Goal: Find specific page/section: Find specific page/section

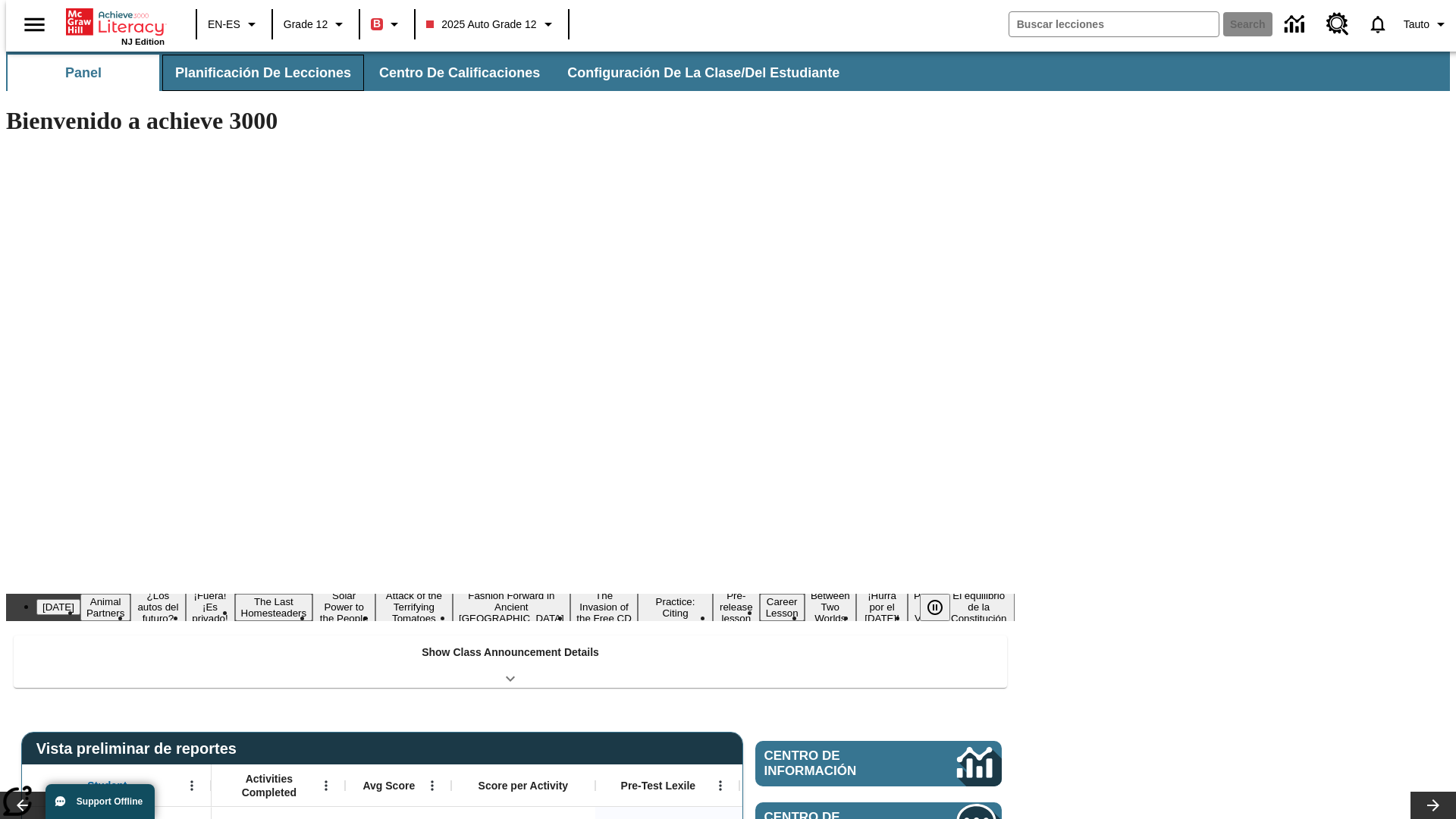
click at [254, 73] on span "Planificación de lecciones" at bounding box center [262, 74] width 176 height 18
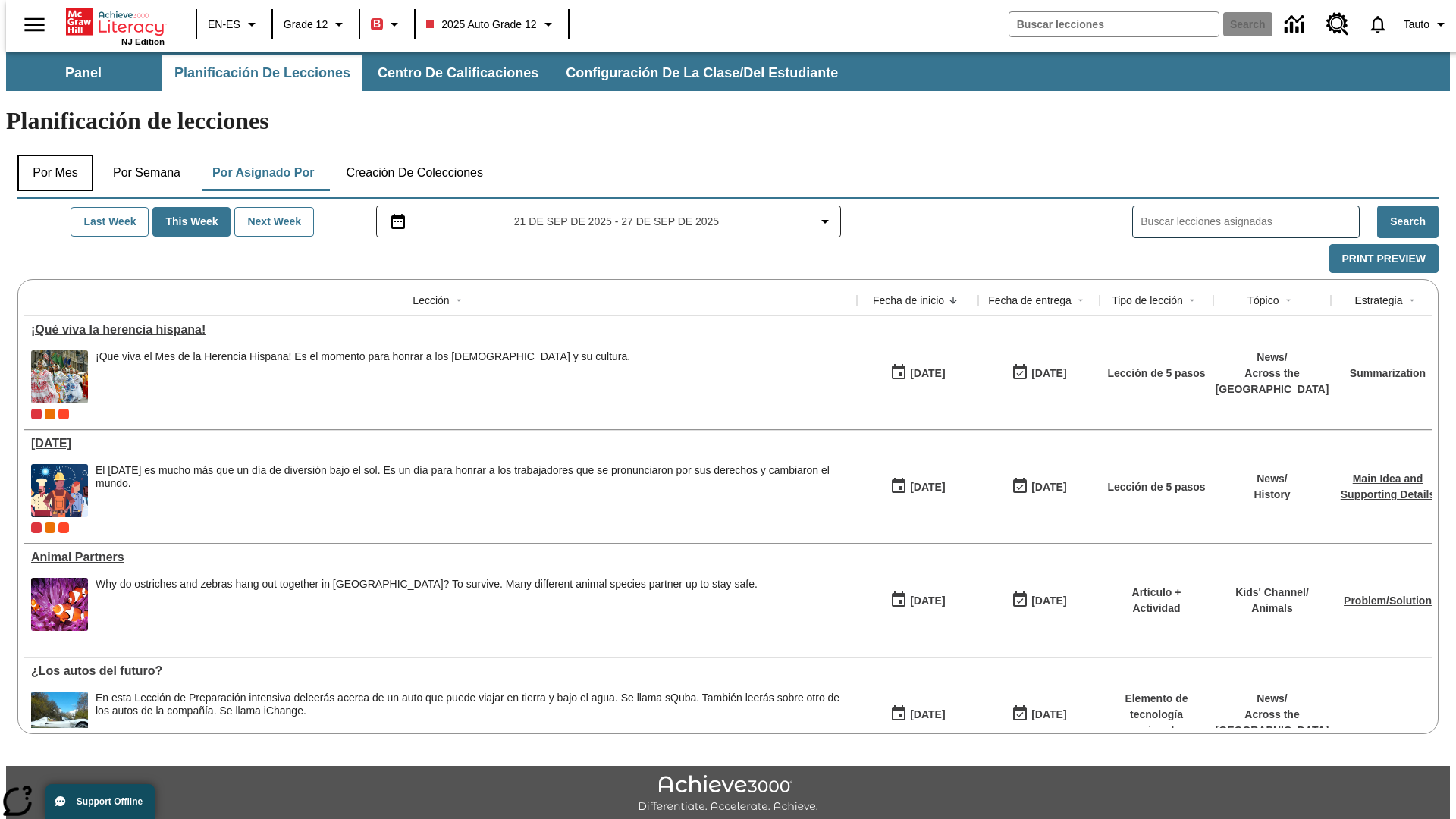
click at [49, 155] on button "Por mes" at bounding box center [55, 173] width 76 height 36
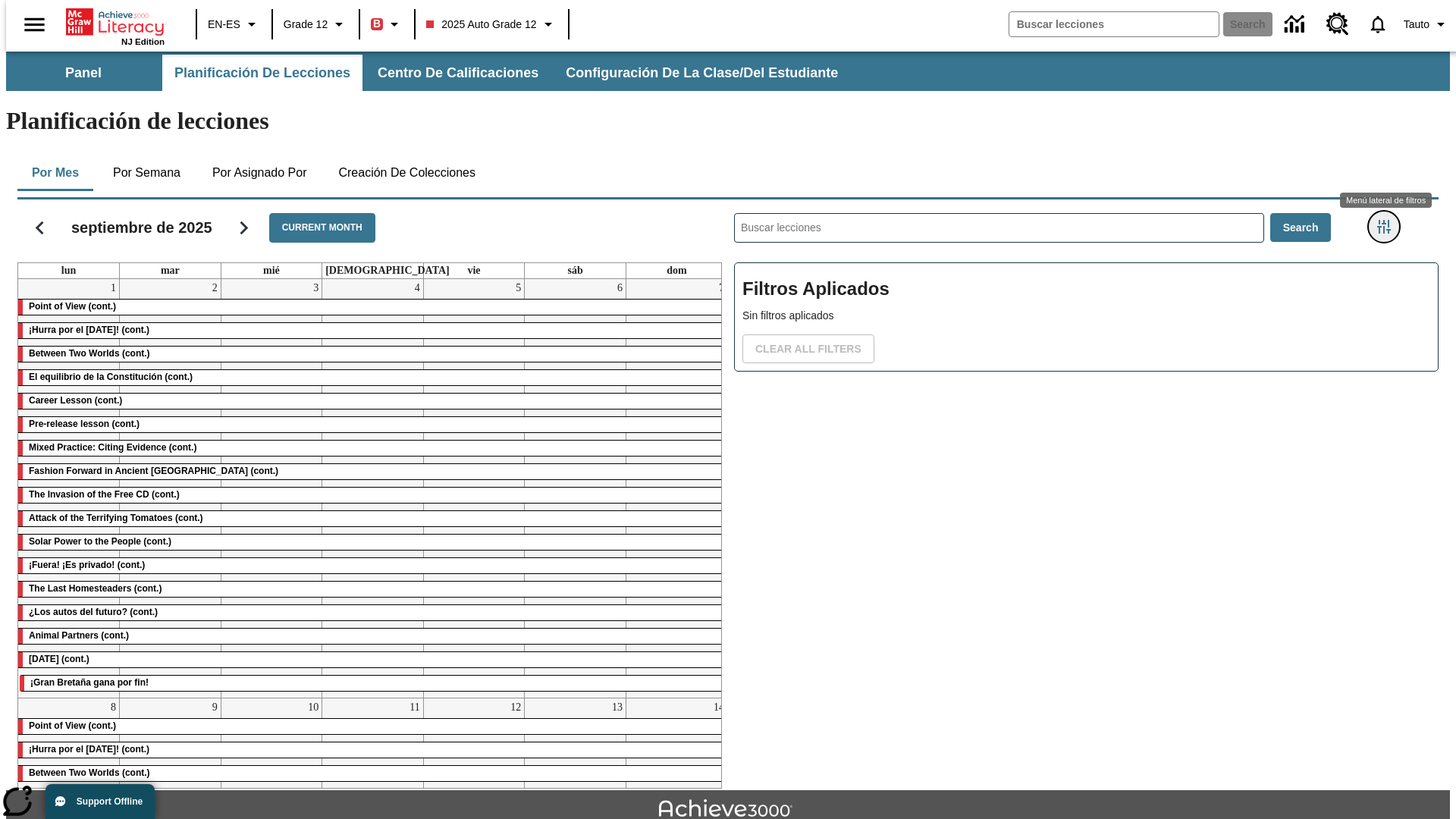
click at [1389, 220] on icon "Menú lateral de filtros" at bounding box center [1384, 227] width 14 height 14
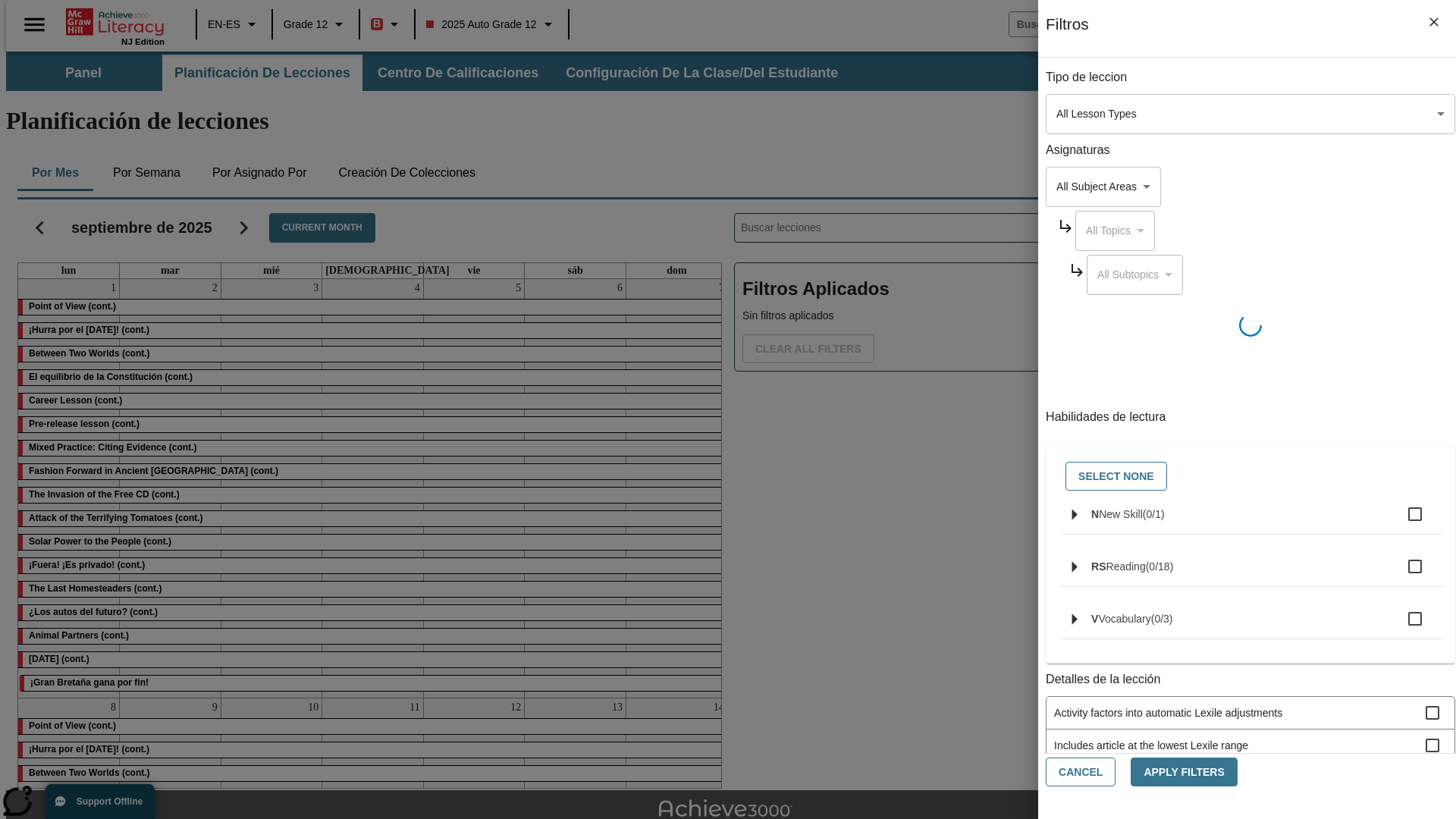
click at [1092, 114] on body "Saltar al contenido principal NJ Edition EN-ES Grade 12 B 2025 Auto Grade 12 Se…" at bounding box center [728, 470] width 1444 height 837
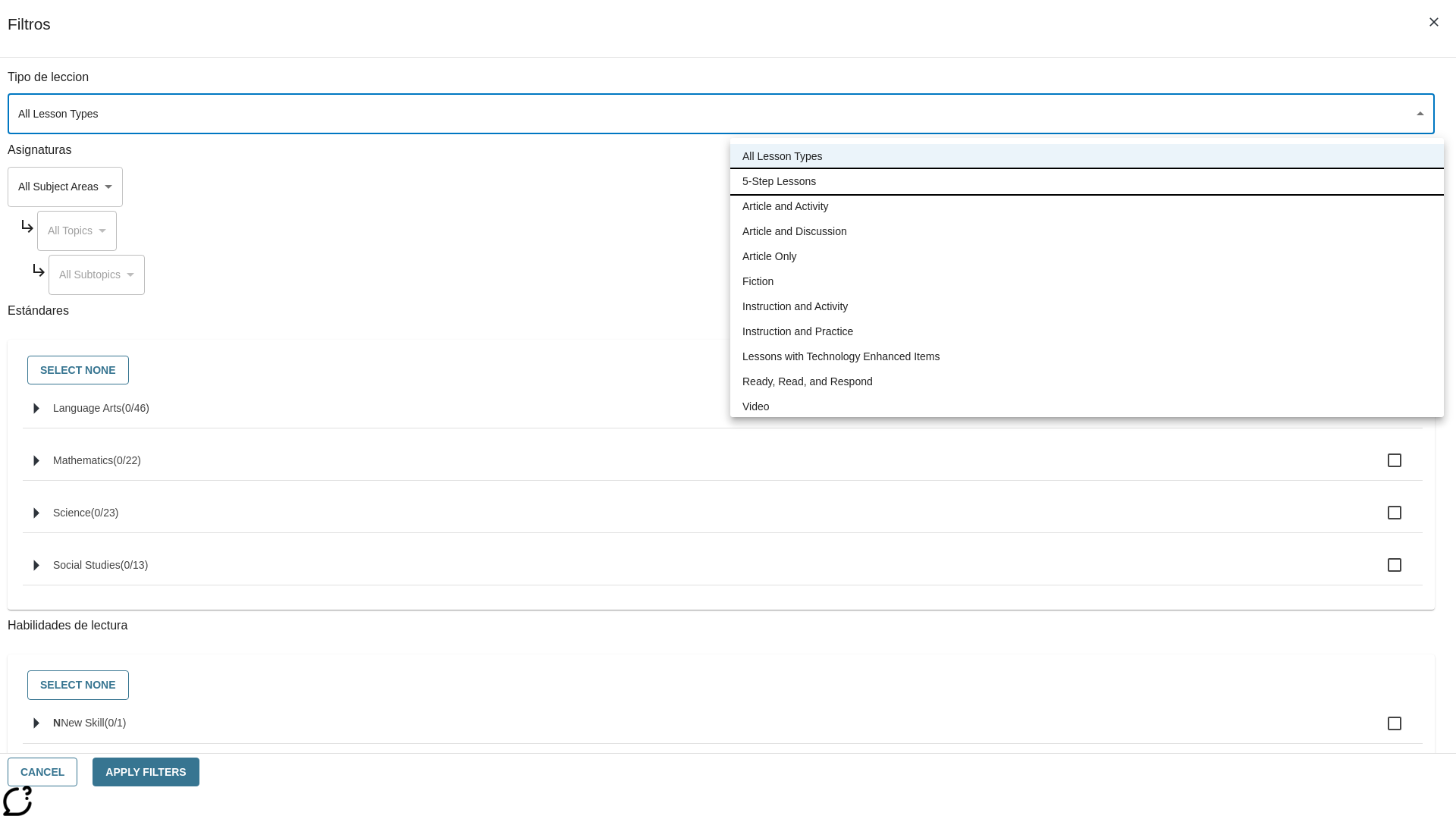
click at [1087, 182] on li "5-Step Lessons" at bounding box center [1088, 181] width 714 height 25
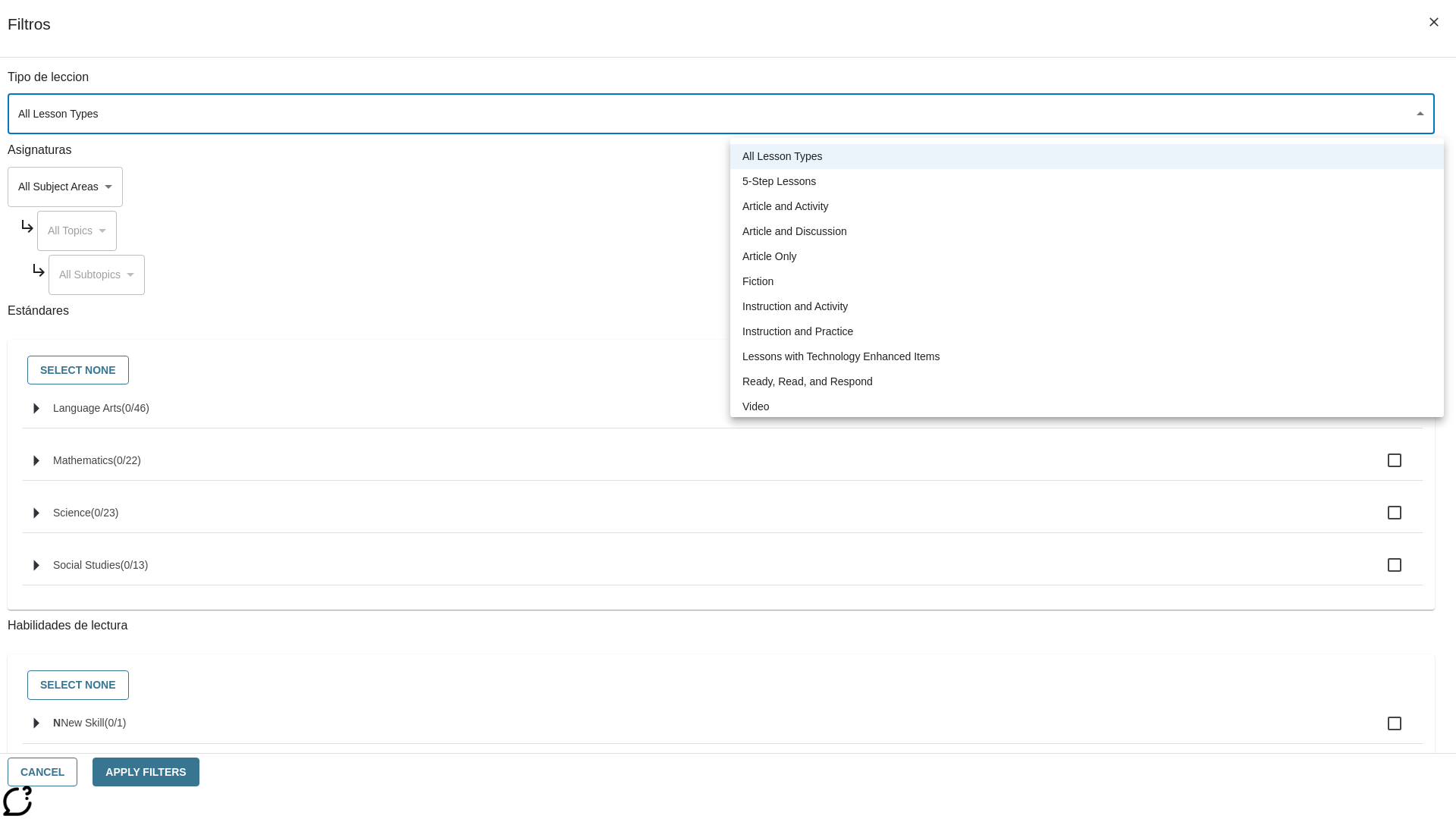
type input "1"
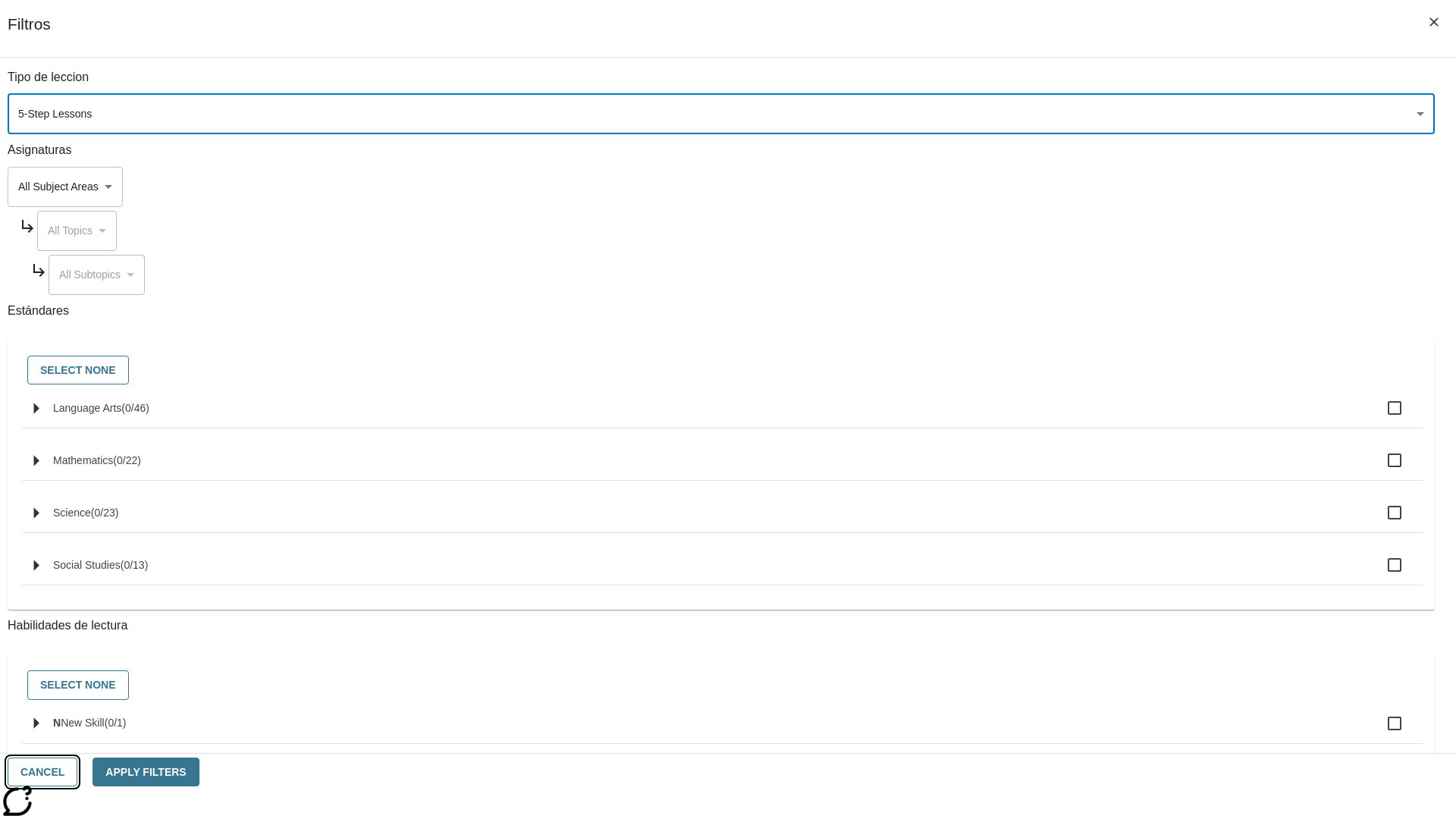
click at [78, 772] on button "Cancel" at bounding box center [42, 772] width 70 height 29
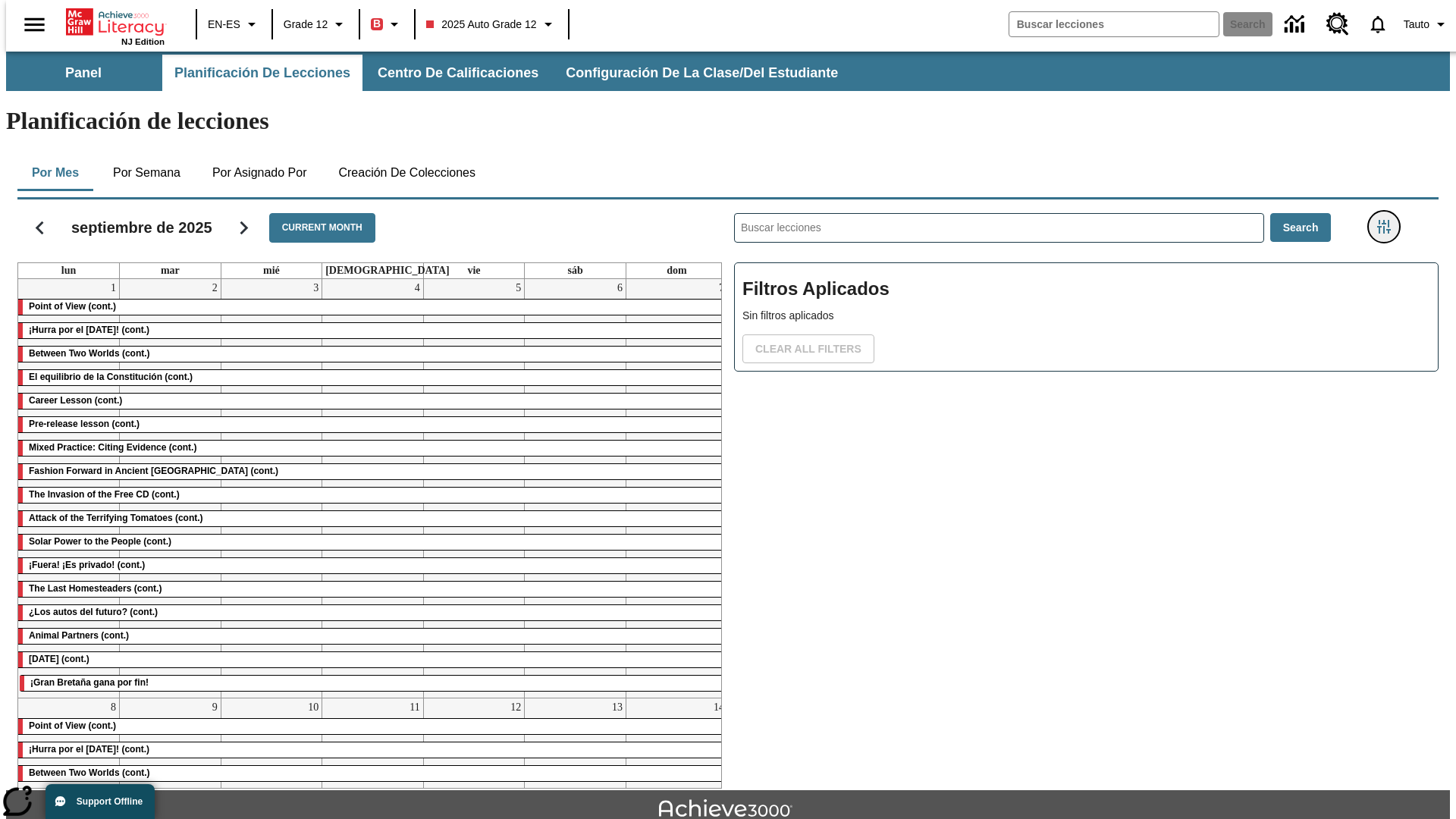
click at [1389, 220] on icon "Menú lateral de filtros" at bounding box center [1384, 227] width 14 height 14
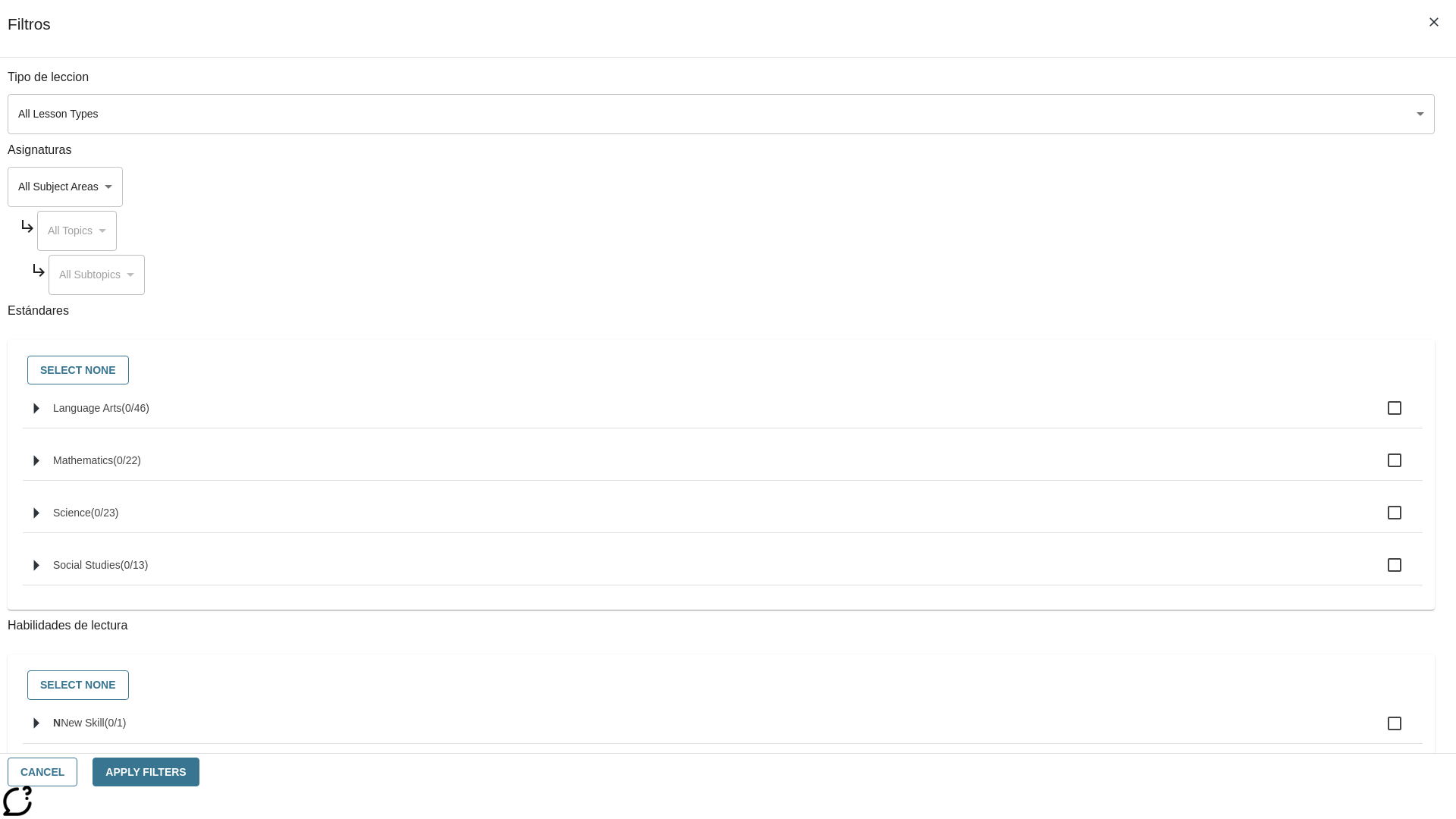
click at [1092, 114] on body "Saltar al contenido principal NJ Edition EN-ES Grade 12 B 2025 Auto Grade 12 Se…" at bounding box center [728, 470] width 1444 height 837
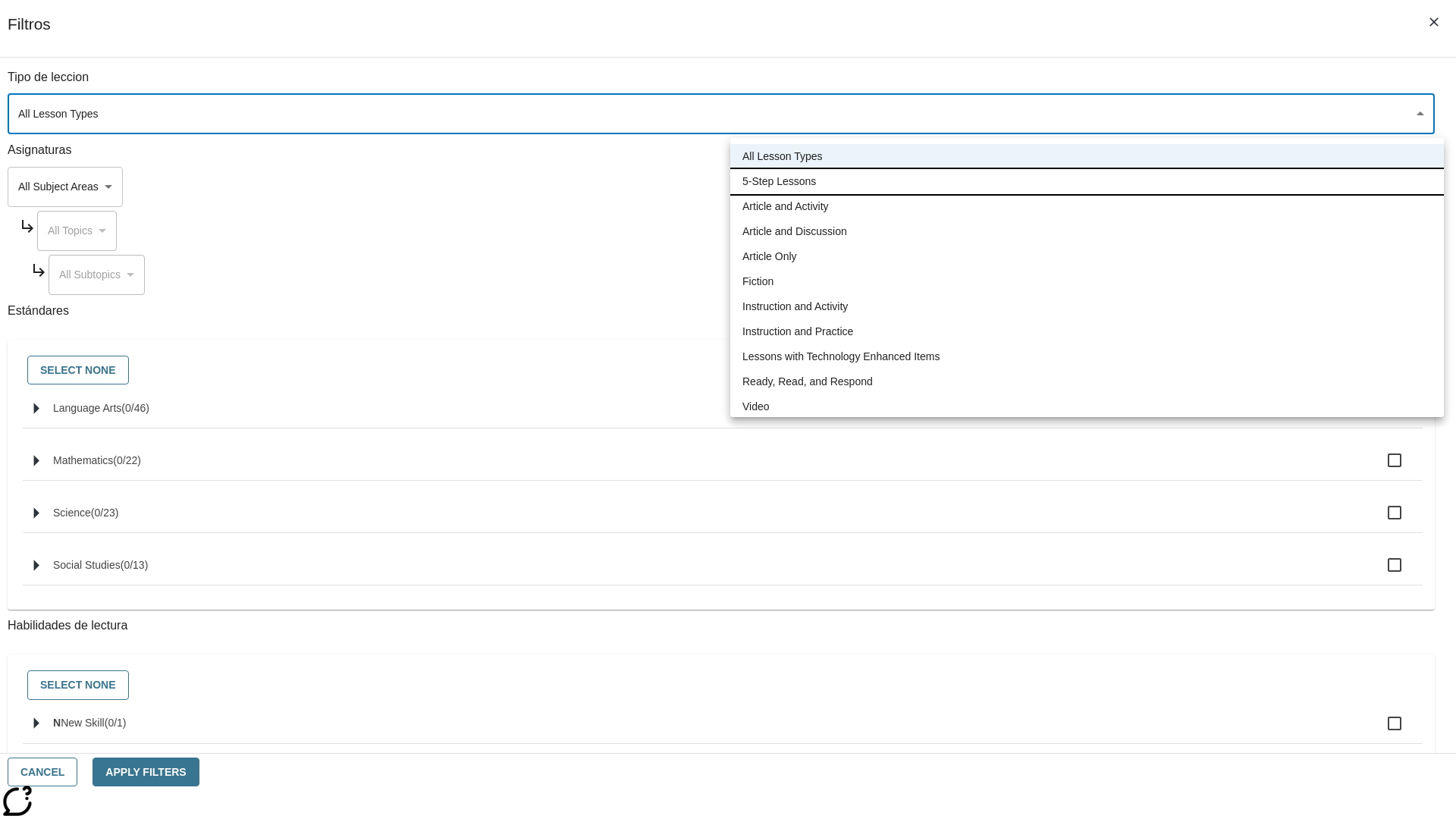
click at [1087, 182] on li "5-Step Lessons" at bounding box center [1088, 181] width 714 height 25
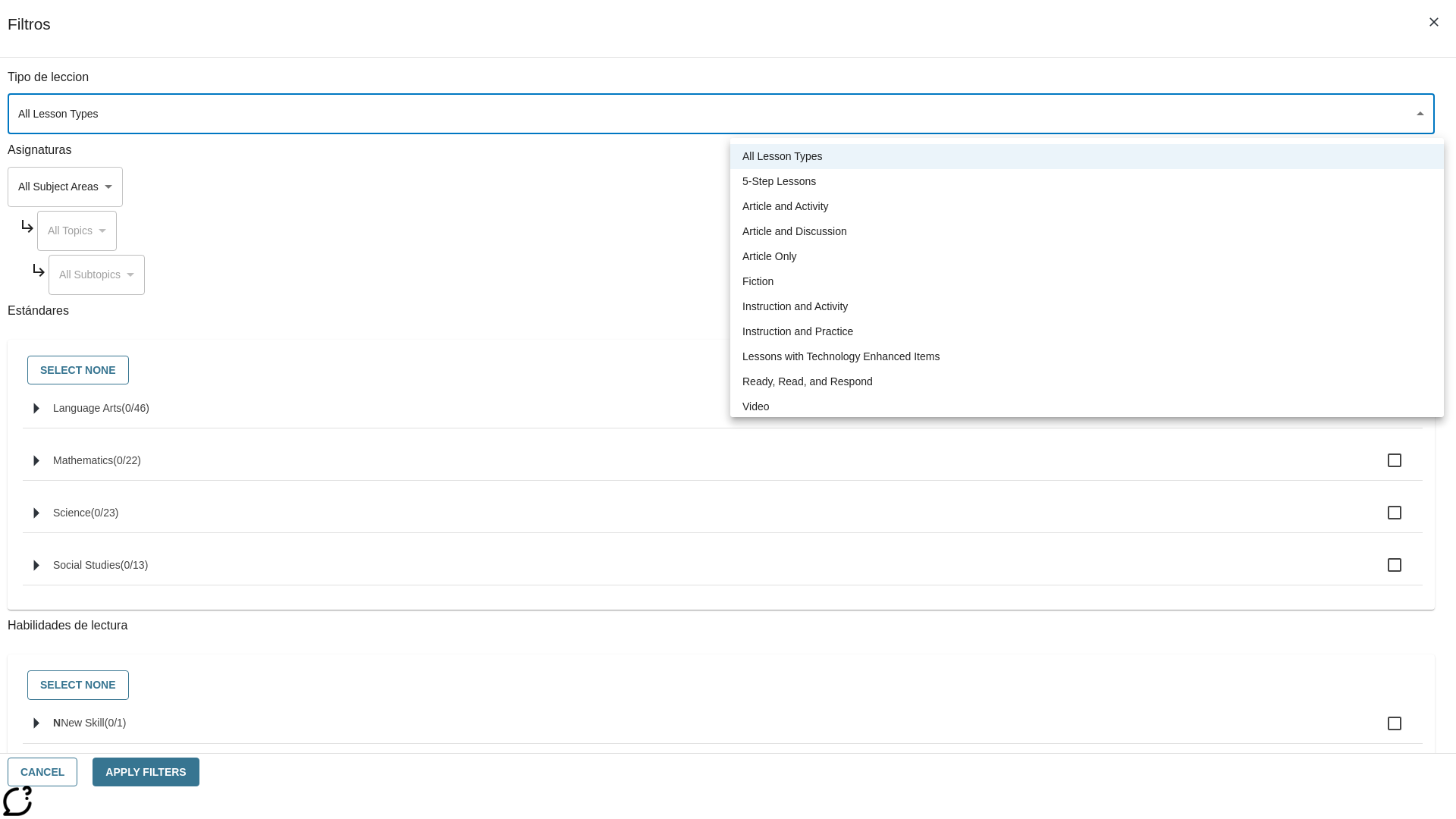
type input "1"
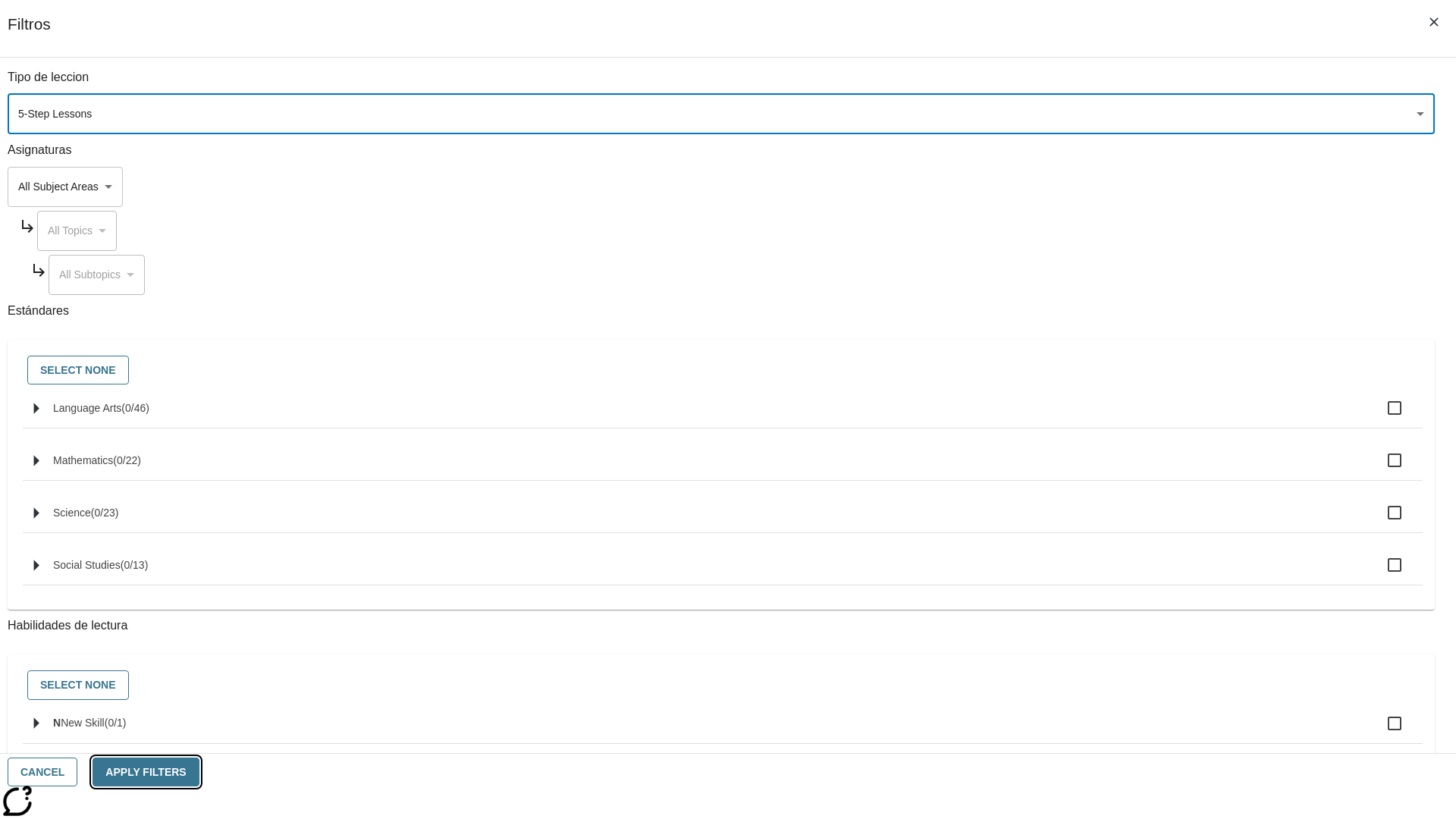
click at [198, 772] on button "Apply Filters" at bounding box center [145, 772] width 106 height 29
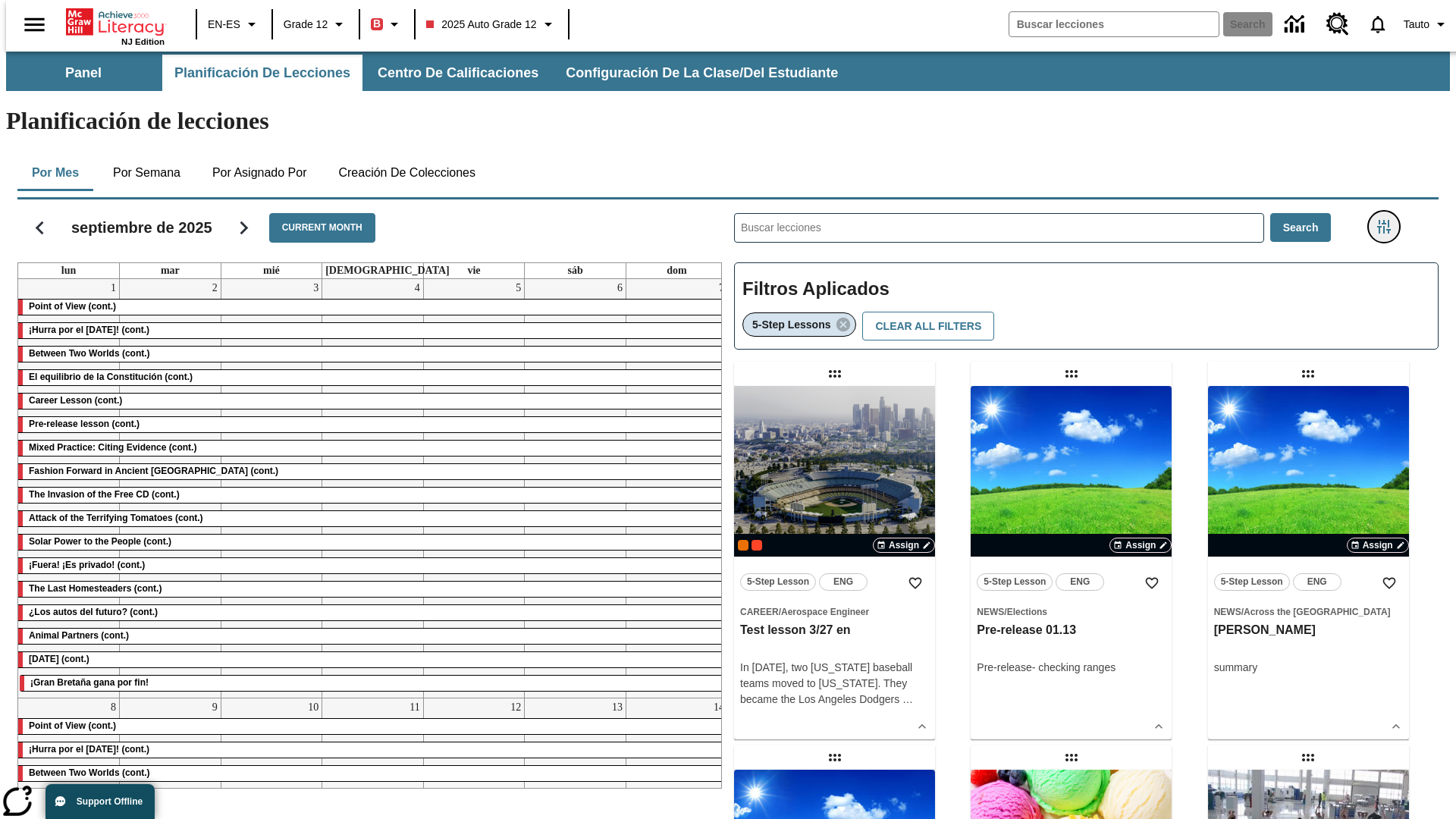
click at [1389, 220] on icon "Menú lateral de filtros" at bounding box center [1384, 227] width 14 height 14
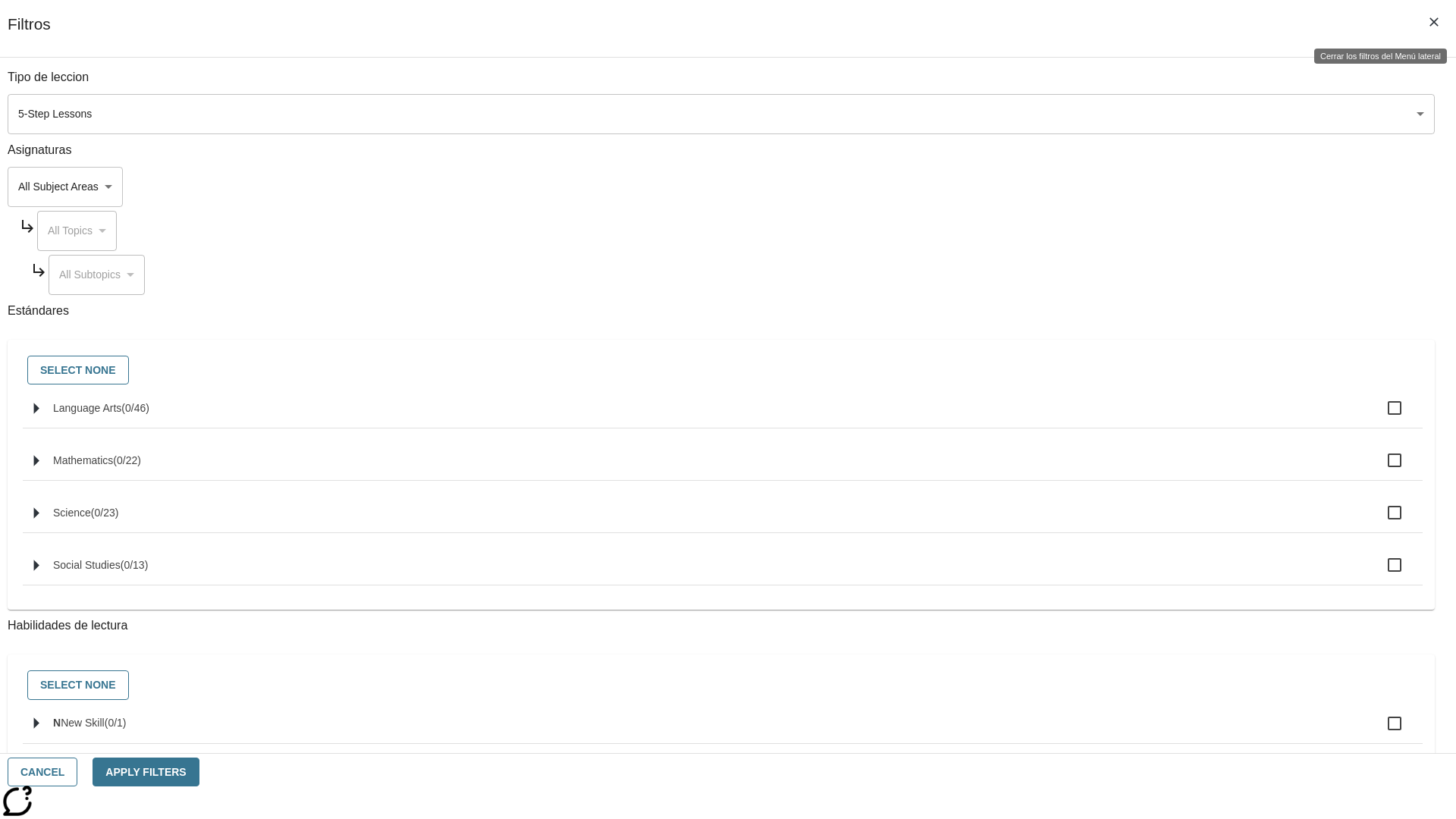
click at [1434, 22] on icon "Cerrar los filtros del Menú lateral" at bounding box center [1433, 22] width 9 height 9
click at [1389, 220] on icon "Menú lateral de filtros" at bounding box center [1384, 227] width 14 height 14
click at [1434, 22] on icon "Cerrar los filtros del Menú lateral" at bounding box center [1433, 22] width 9 height 9
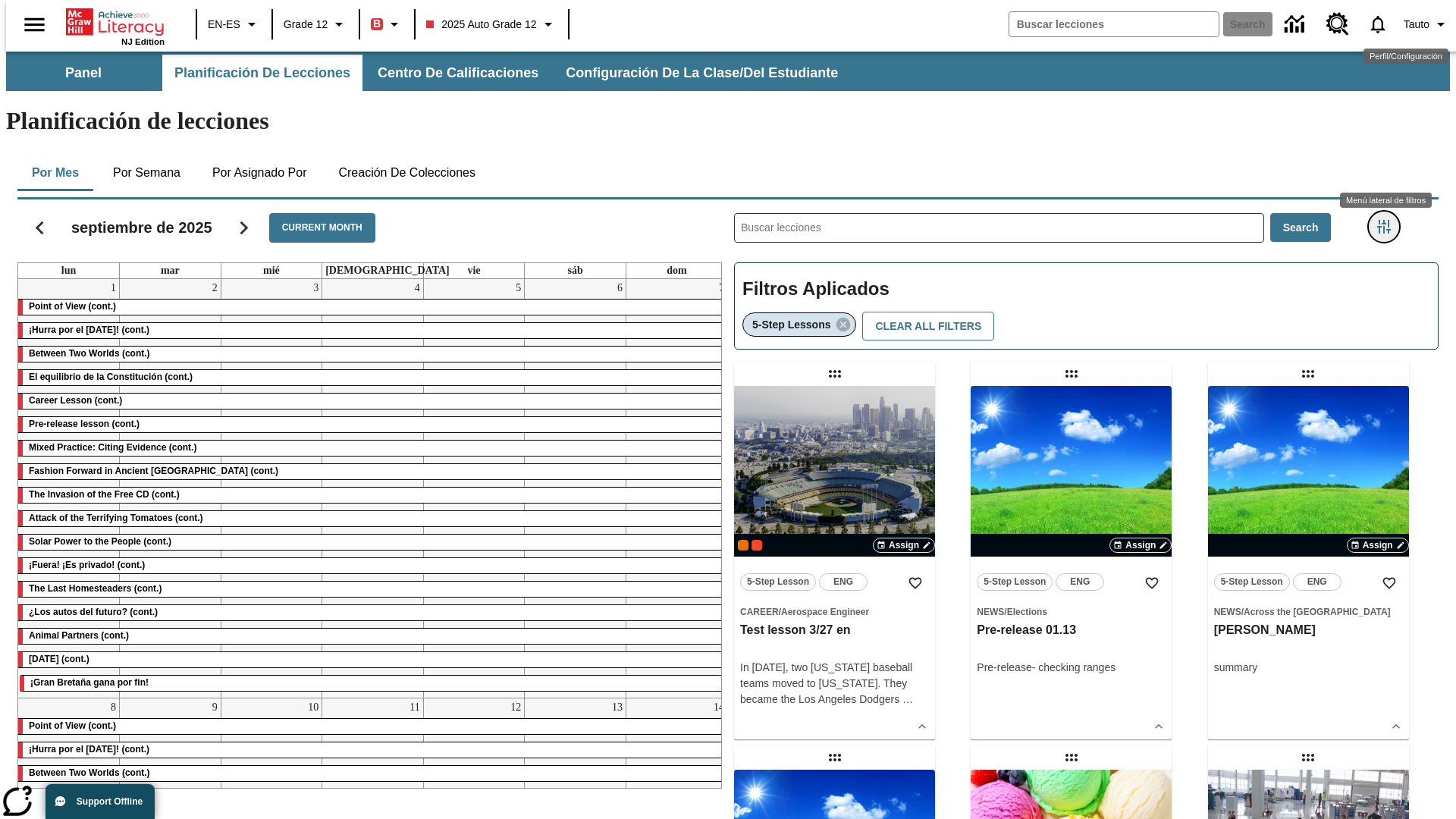
click at [1389, 220] on icon "Menú lateral de filtros" at bounding box center [1384, 227] width 14 height 14
